Goal: Task Accomplishment & Management: Complete application form

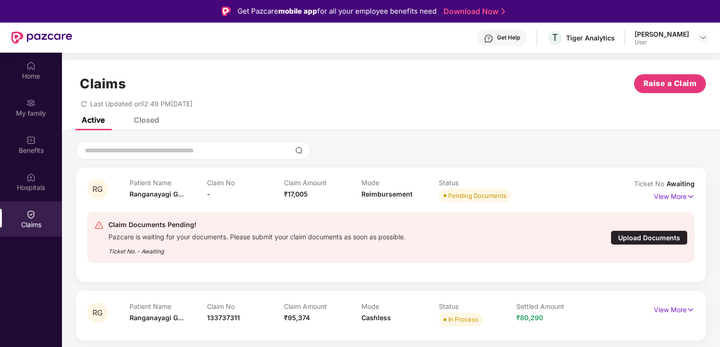
scroll to position [53, 0]
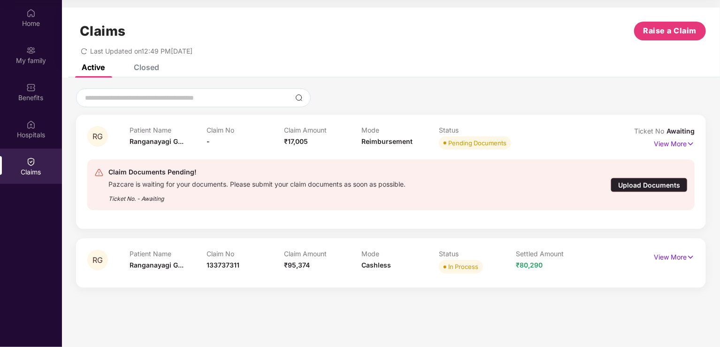
click at [641, 182] on div "Upload Documents" at bounding box center [649, 185] width 77 height 15
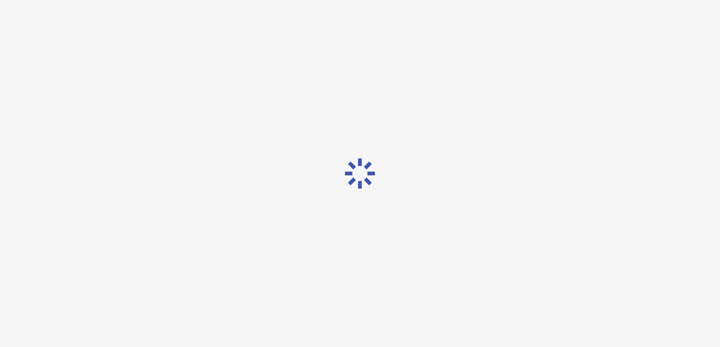
scroll to position [23, 0]
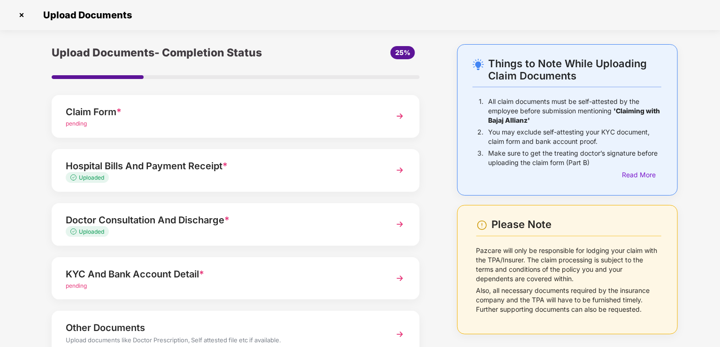
click at [400, 172] on img at bounding box center [400, 170] width 17 height 17
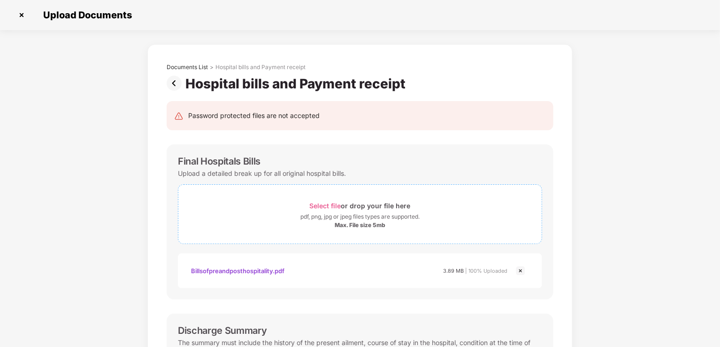
click at [323, 203] on span "Select file" at bounding box center [325, 205] width 31 height 8
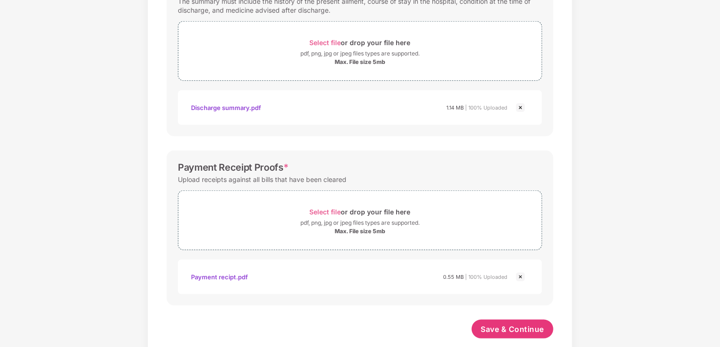
scroll to position [400, 0]
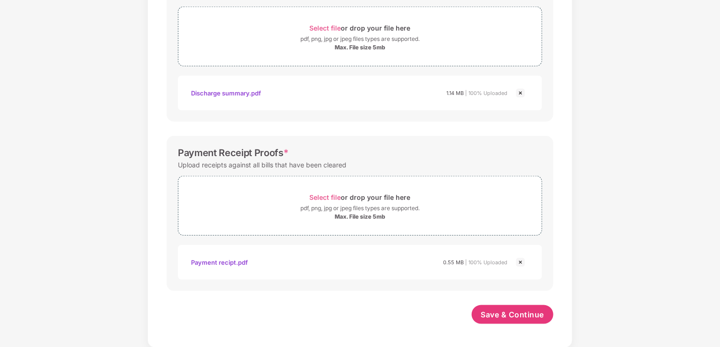
click at [519, 261] on img at bounding box center [520, 261] width 11 height 11
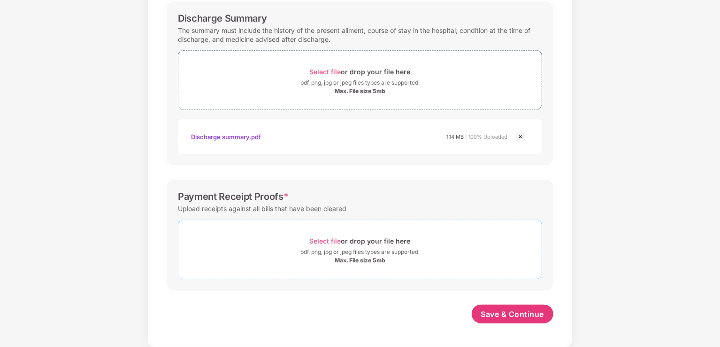
click at [317, 191] on div "Payment Receipt Proofs *" at bounding box center [360, 196] width 364 height 11
click at [322, 237] on span "Select file" at bounding box center [325, 241] width 31 height 8
click at [678, 261] on div "Documents List > Hospital bills and Payment receipt Hospital bills and Payment …" at bounding box center [360, 40] width 720 height 704
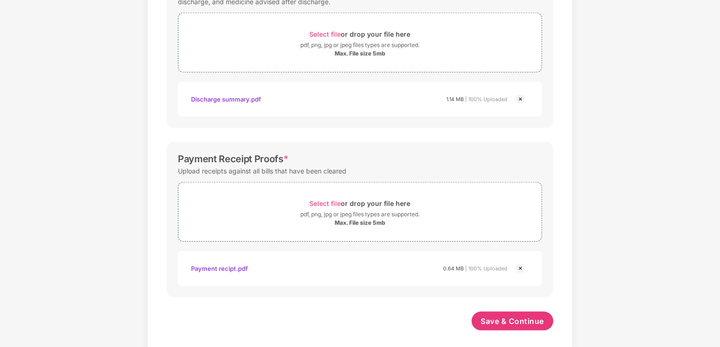
scroll to position [401, 0]
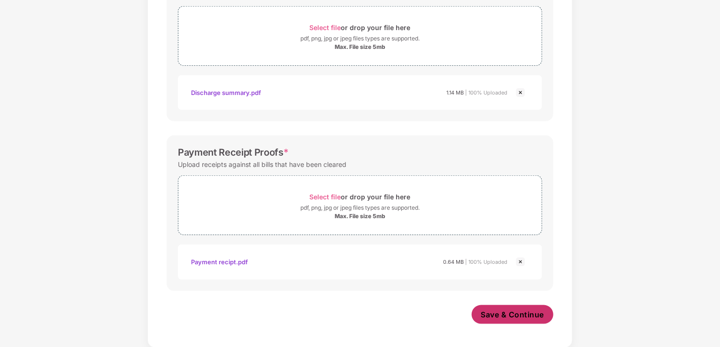
click at [497, 315] on span "Save & Continue" at bounding box center [512, 314] width 63 height 10
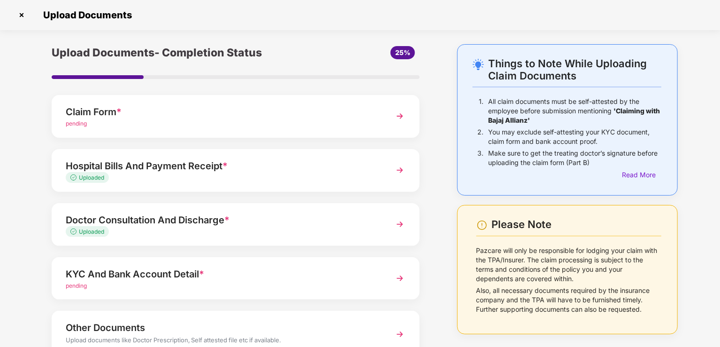
click at [710, 240] on div "Things to Note While Uploading Claim Documents 1. All claim documents must be s…" at bounding box center [360, 229] width 720 height 371
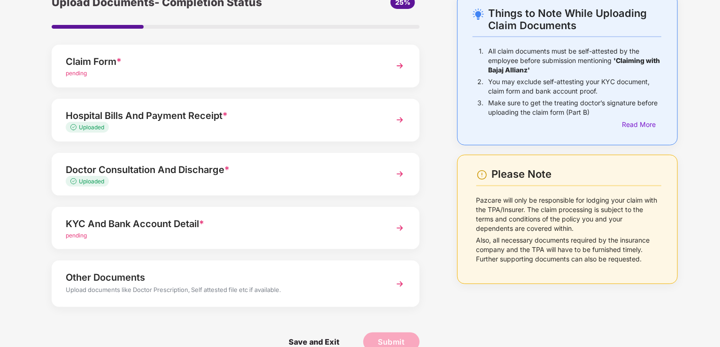
scroll to position [69, 0]
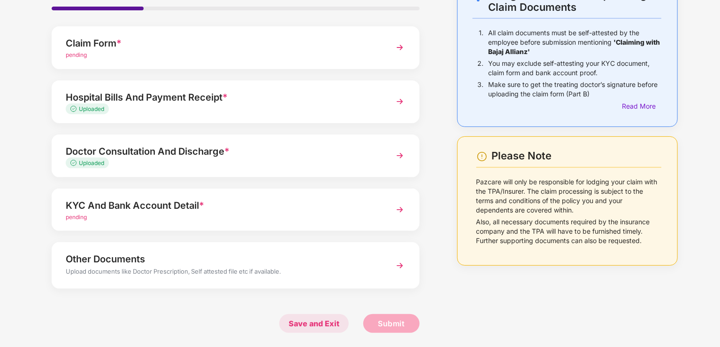
click at [301, 325] on span "Save and Exit" at bounding box center [313, 323] width 69 height 19
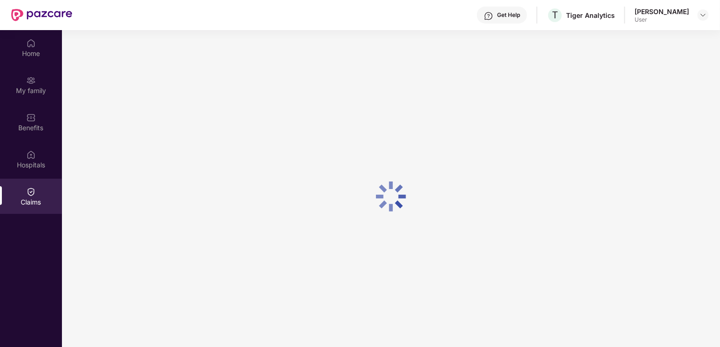
scroll to position [0, 0]
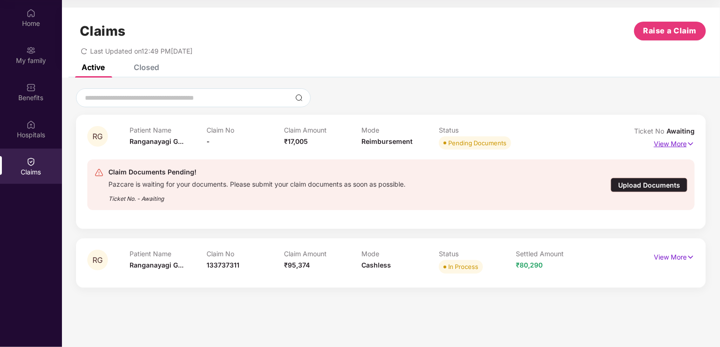
click at [679, 145] on p "View More" at bounding box center [674, 142] width 41 height 13
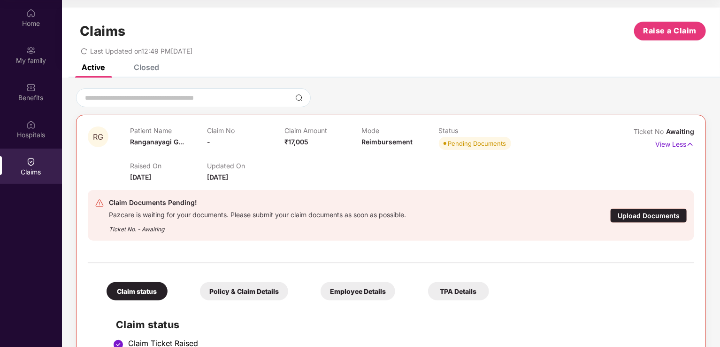
click at [383, 143] on span "Reimbursement" at bounding box center [387, 142] width 51 height 8
click at [307, 131] on p "Claim Amount" at bounding box center [323, 130] width 77 height 8
click at [642, 220] on div "Upload Documents" at bounding box center [648, 215] width 77 height 15
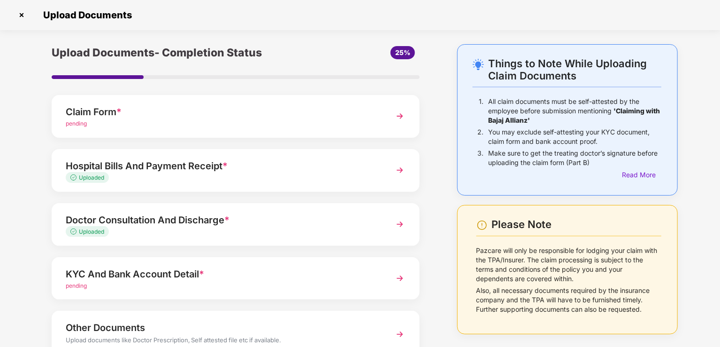
click at [711, 155] on div "Things to Note While Uploading Claim Documents 1. All claim documents must be s…" at bounding box center [360, 229] width 720 height 371
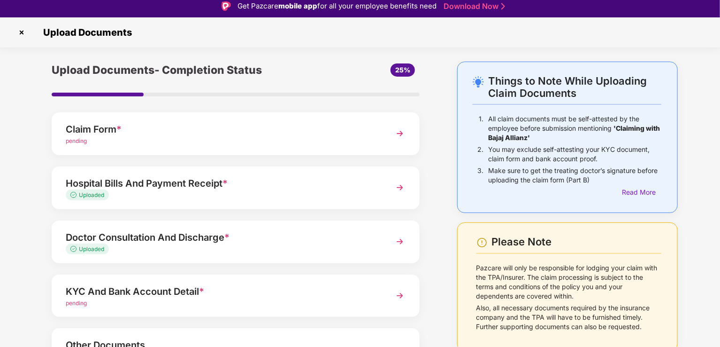
scroll to position [0, 0]
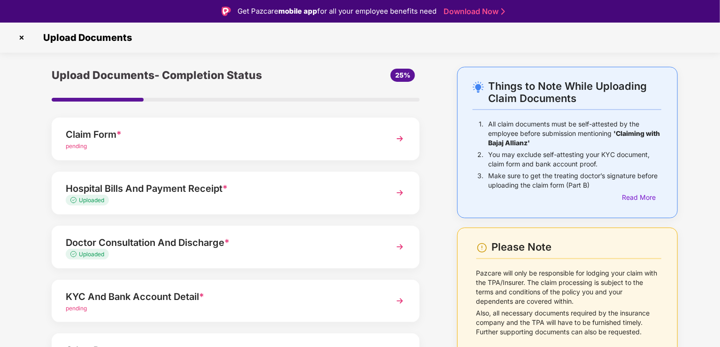
click at [400, 300] on img at bounding box center [400, 300] width 17 height 17
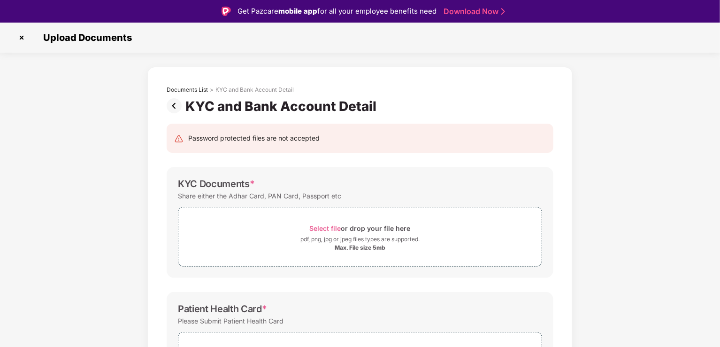
click at [668, 176] on div "Documents List > KYC and Bank Account Detail KYC and Bank Account Detail Passwo…" at bounding box center [360, 348] width 720 height 562
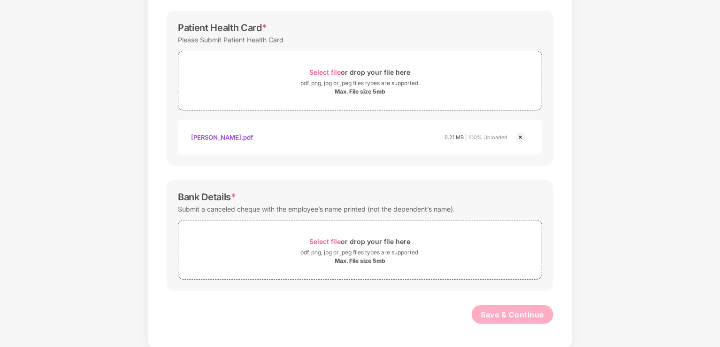
scroll to position [23, 0]
click at [336, 237] on span "Select file" at bounding box center [325, 241] width 31 height 8
click at [663, 175] on div "Documents List > KYC and Bank Account Detail KYC and Bank Account Detail Passwo…" at bounding box center [360, 88] width 720 height 606
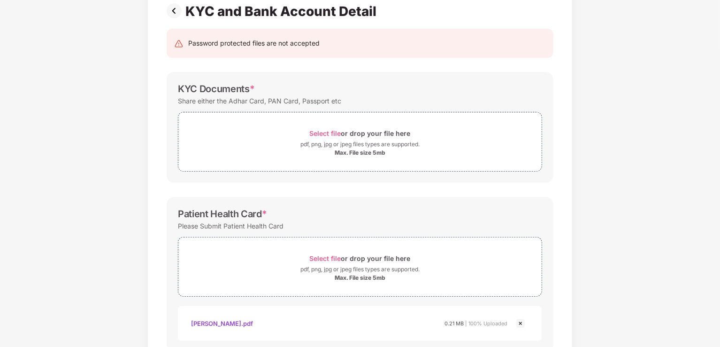
scroll to position [71, 0]
click at [331, 133] on span "Select file" at bounding box center [325, 135] width 31 height 8
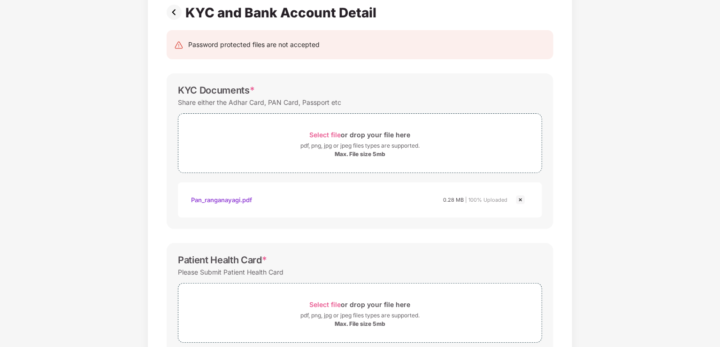
click at [627, 175] on div "Documents List > KYC and Bank Account Detail KYC and Bank Account Detail Passwo…" at bounding box center [360, 298] width 720 height 651
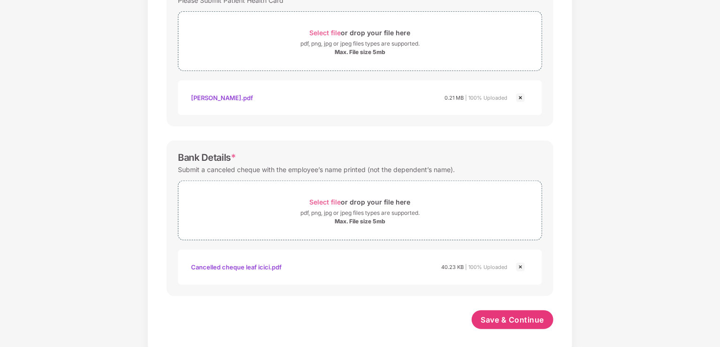
scroll to position [347, 0]
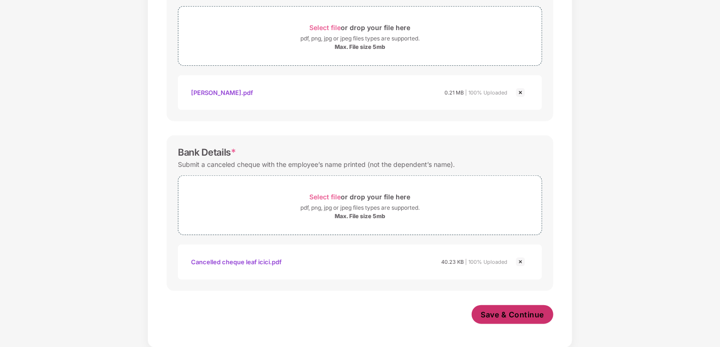
click at [502, 311] on span "Save & Continue" at bounding box center [512, 314] width 63 height 10
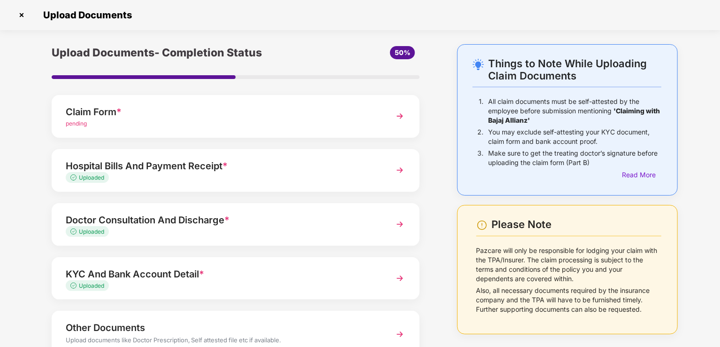
click at [705, 100] on div "Things to Note While Uploading Claim Documents 1. All claim documents must be s…" at bounding box center [360, 229] width 720 height 371
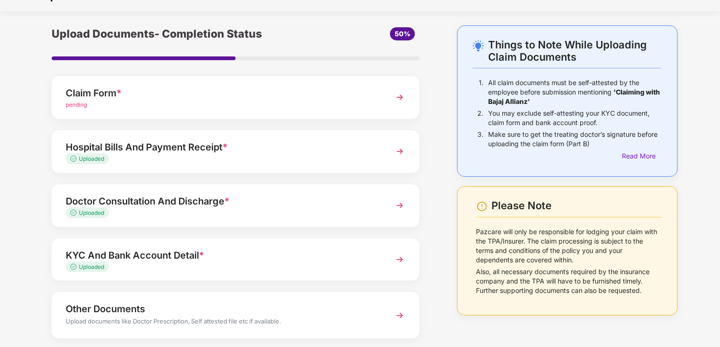
scroll to position [69, 0]
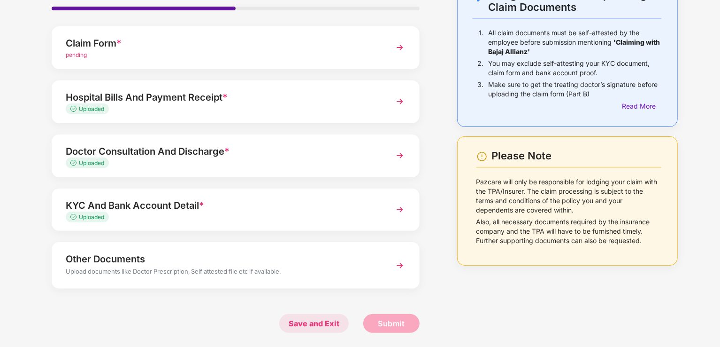
click at [308, 329] on span "Save and Exit" at bounding box center [313, 323] width 69 height 19
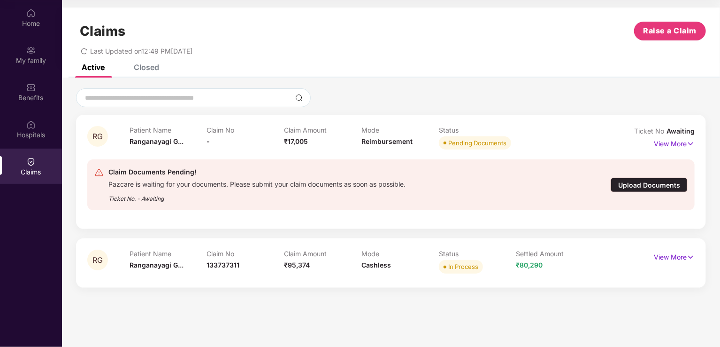
click at [637, 188] on div "Upload Documents" at bounding box center [649, 185] width 77 height 15
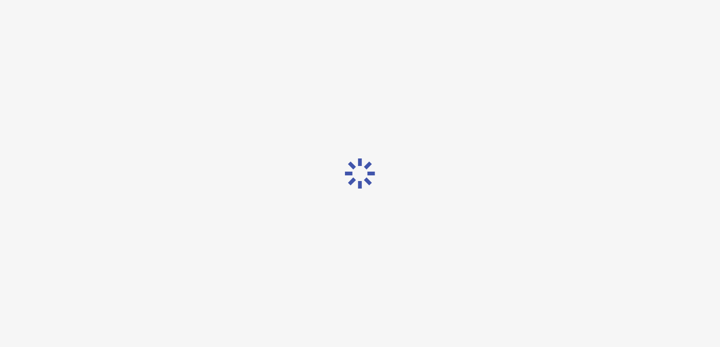
scroll to position [23, 0]
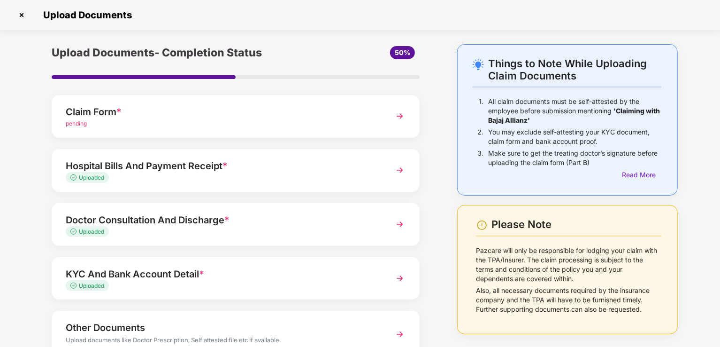
click at [704, 77] on div "Things to Note While Uploading Claim Documents 1. All claim documents must be s…" at bounding box center [360, 229] width 720 height 371
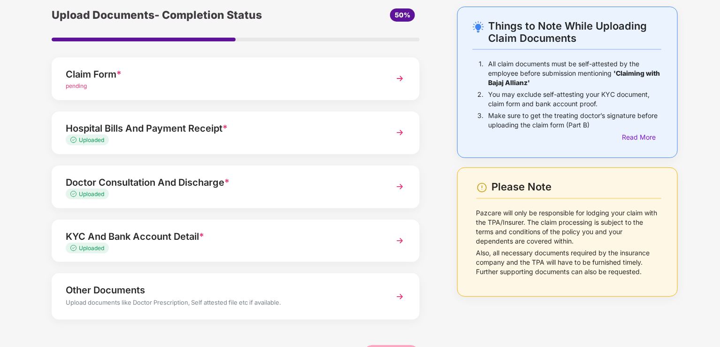
scroll to position [56, 0]
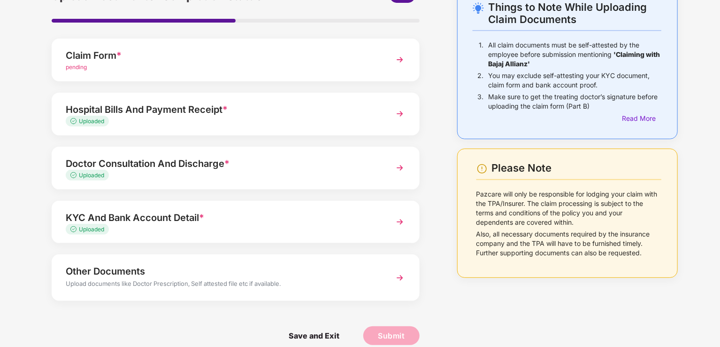
click at [387, 275] on div "Other Documents Upload documents like Doctor Prescription, Self attested file e…" at bounding box center [236, 277] width 368 height 46
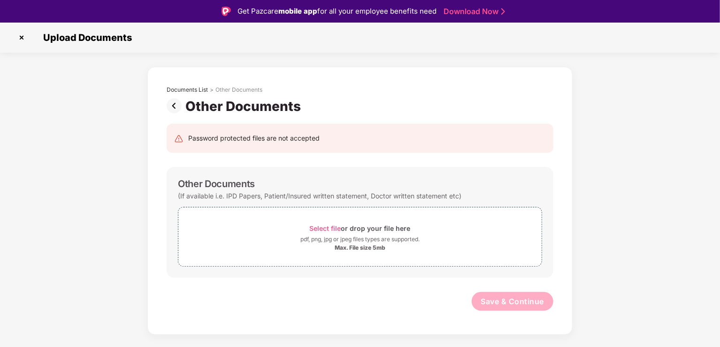
scroll to position [0, 0]
click at [327, 226] on span "Select file" at bounding box center [325, 228] width 31 height 8
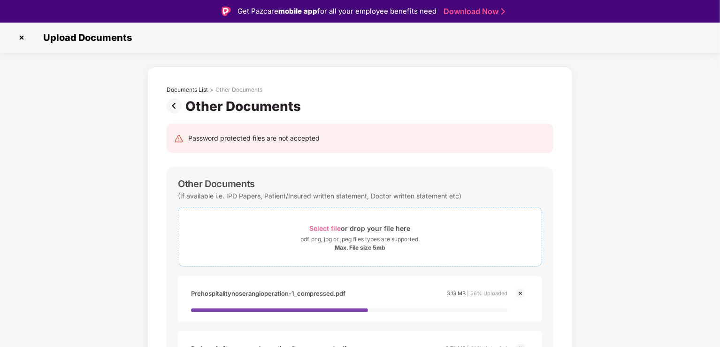
click at [329, 224] on span "Select file" at bounding box center [325, 228] width 31 height 8
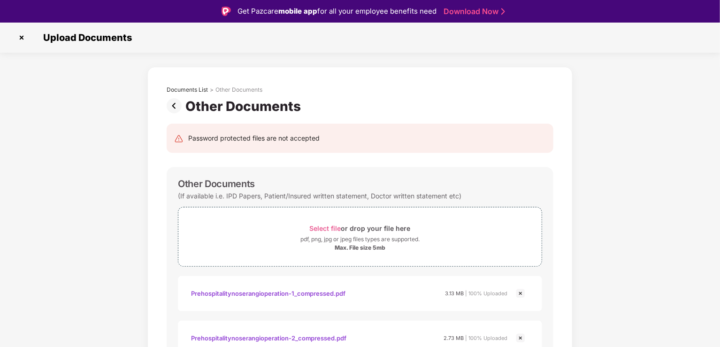
click at [691, 186] on div "Documents List > Other Documents Other Documents Password protected files are n…" at bounding box center [360, 334] width 720 height 535
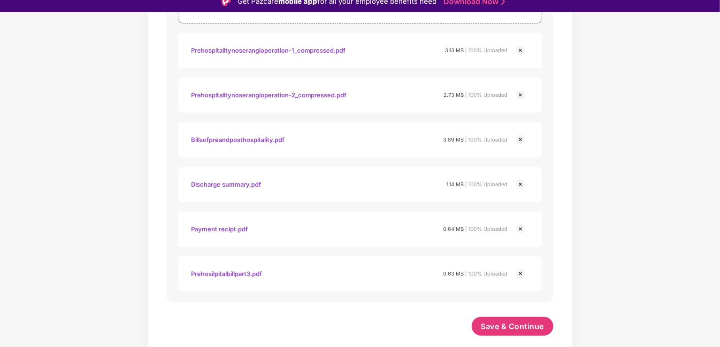
scroll to position [23, 0]
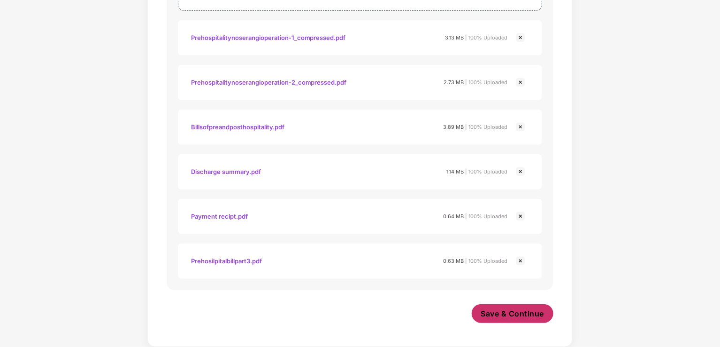
click at [536, 314] on span "Save & Continue" at bounding box center [512, 313] width 63 height 10
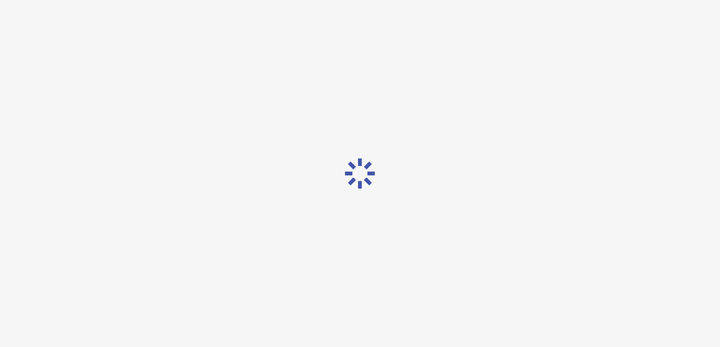
scroll to position [0, 0]
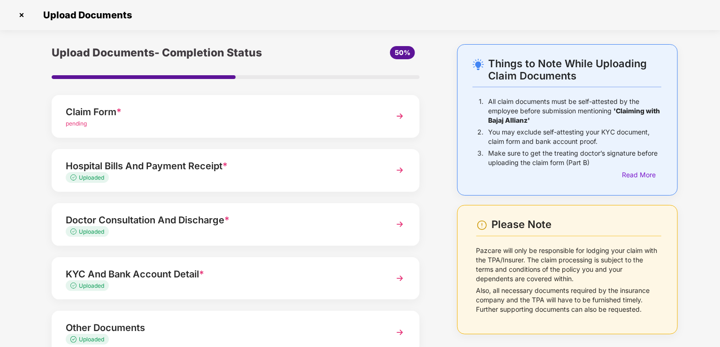
click at [710, 181] on div "Things to Note While Uploading Claim Documents 1. All claim documents must be s…" at bounding box center [360, 227] width 720 height 367
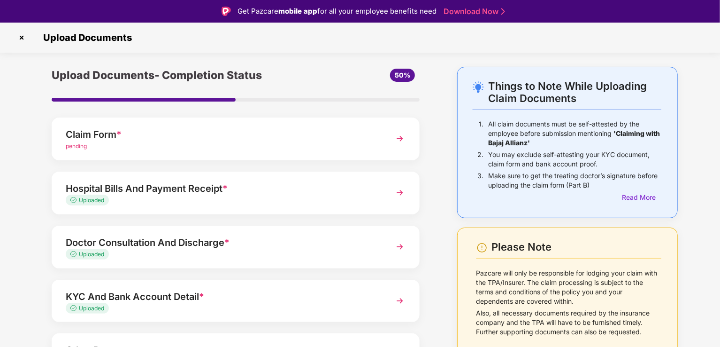
click at [402, 141] on img at bounding box center [400, 138] width 17 height 17
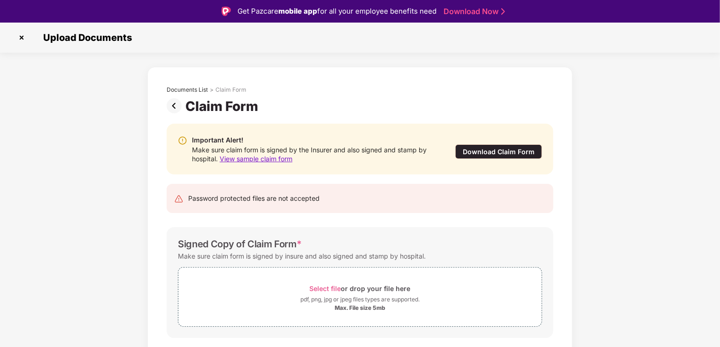
click at [618, 210] on div "Documents List > Claim Form Claim Form Important Alert! Make sure claim form is…" at bounding box center [360, 231] width 720 height 328
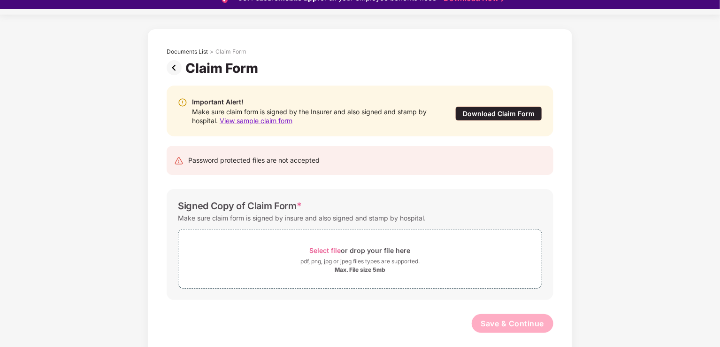
scroll to position [23, 0]
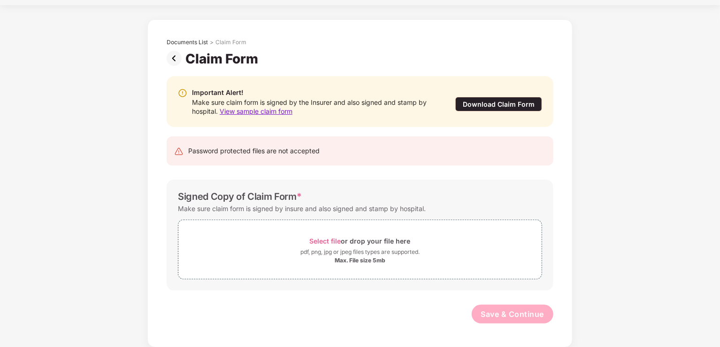
click at [634, 233] on div "Documents List > Claim Form Claim Form Important Alert! Make sure claim form is…" at bounding box center [360, 183] width 720 height 328
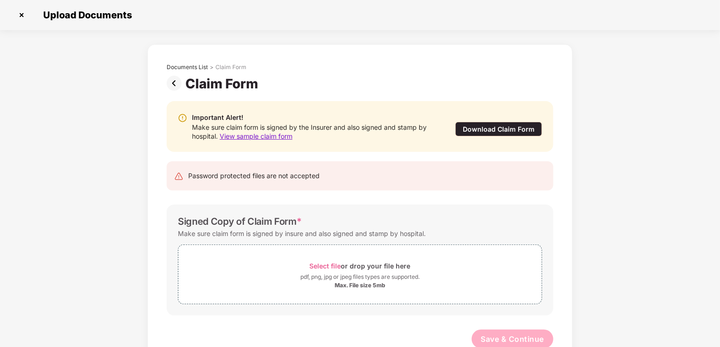
scroll to position [0, 0]
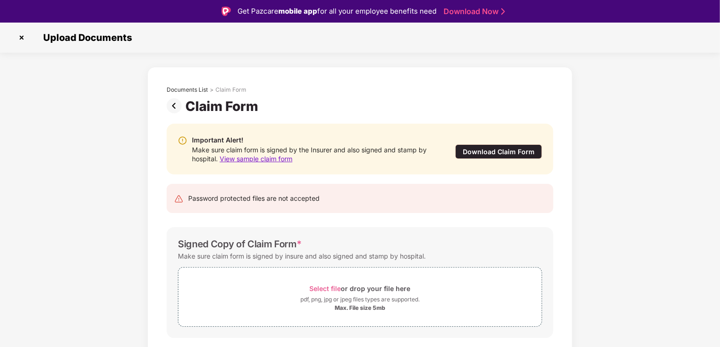
click at [23, 39] on img at bounding box center [21, 37] width 15 height 15
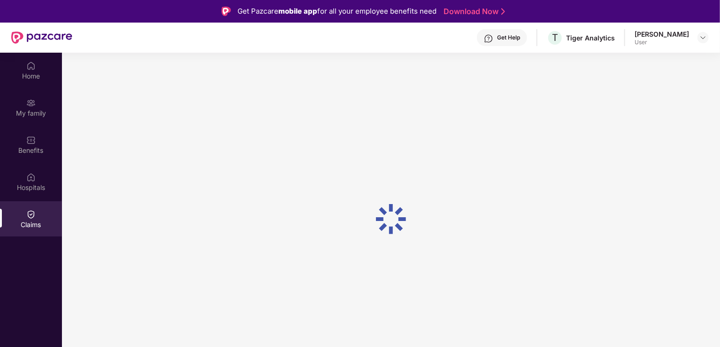
scroll to position [53, 0]
